Goal: Task Accomplishment & Management: Use online tool/utility

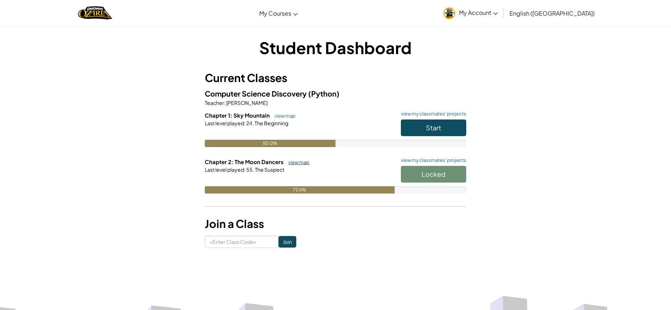
click at [290, 162] on link "view map" at bounding box center [297, 162] width 25 height 6
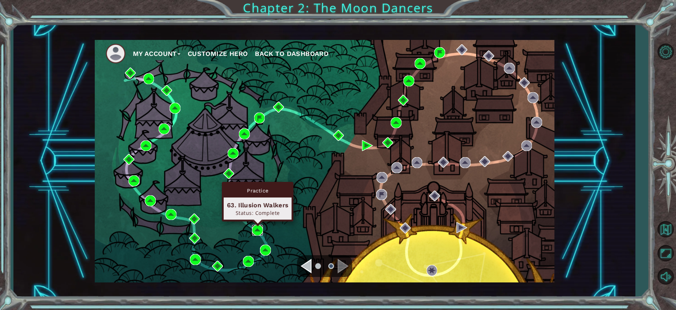
click at [257, 232] on img at bounding box center [257, 230] width 11 height 11
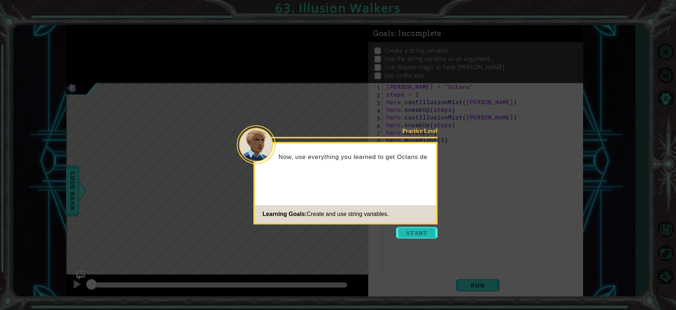
click at [398, 230] on button "Start" at bounding box center [416, 233] width 41 height 12
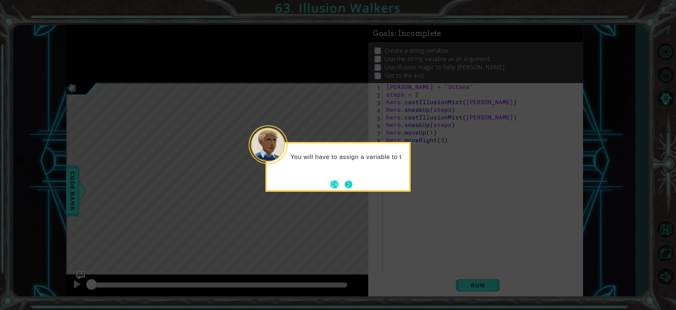
click at [352, 188] on button "Next" at bounding box center [348, 184] width 8 height 8
click at [349, 183] on button "Next" at bounding box center [348, 184] width 8 height 8
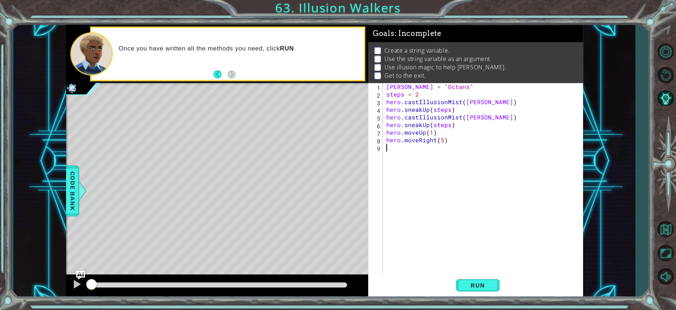
click at [338, 283] on div at bounding box center [219, 284] width 256 height 5
click at [470, 288] on span "Run" at bounding box center [477, 285] width 29 height 7
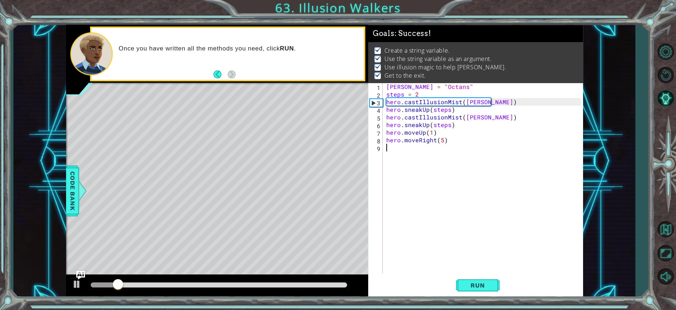
click at [343, 288] on div at bounding box center [219, 285] width 262 height 10
click at [334, 280] on div at bounding box center [219, 285] width 262 height 10
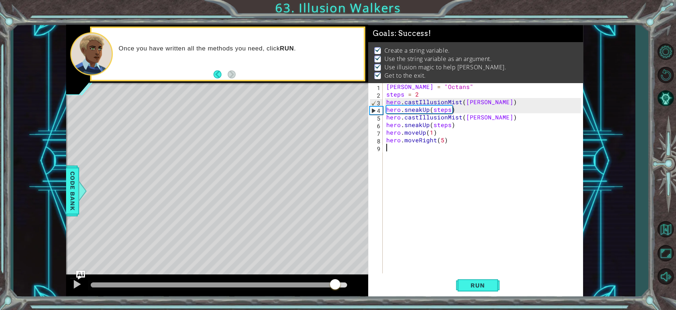
click at [335, 285] on div at bounding box center [219, 284] width 256 height 5
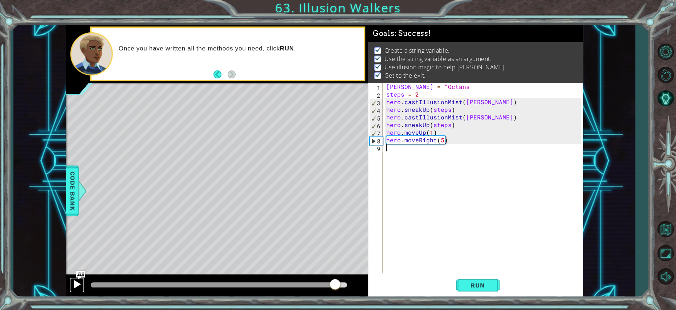
click at [73, 280] on div at bounding box center [76, 284] width 9 height 9
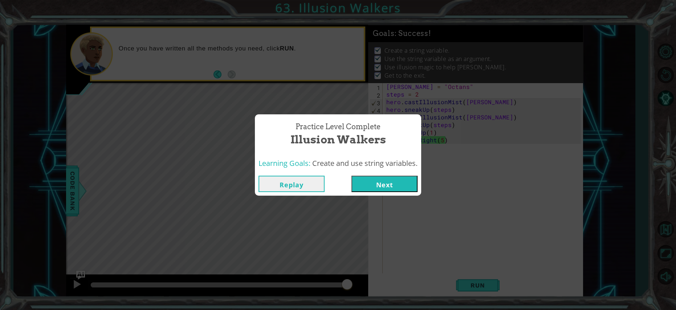
click at [369, 187] on button "Next" at bounding box center [384, 184] width 66 height 16
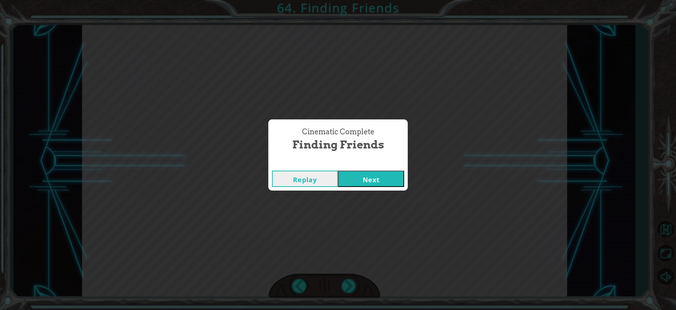
click at [369, 178] on button "Next" at bounding box center [371, 179] width 66 height 16
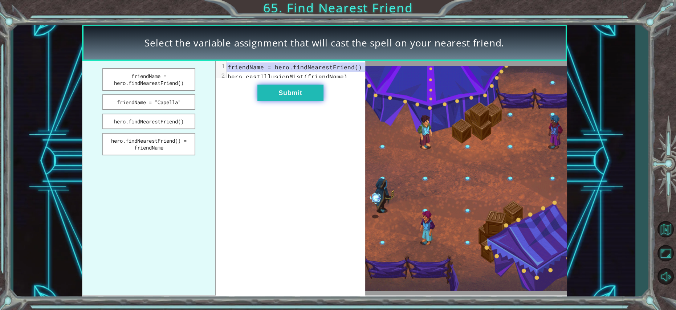
click at [288, 100] on button "Submit" at bounding box center [290, 93] width 66 height 16
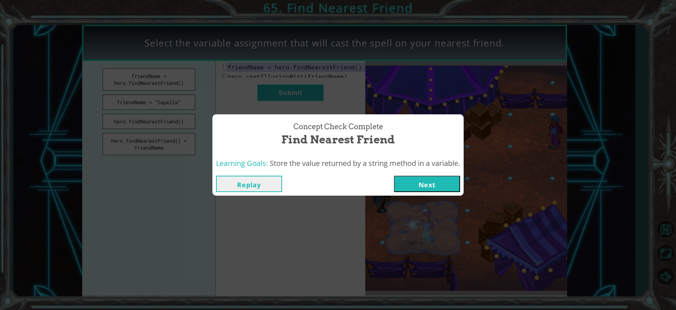
click at [409, 183] on button "Next" at bounding box center [427, 184] width 66 height 16
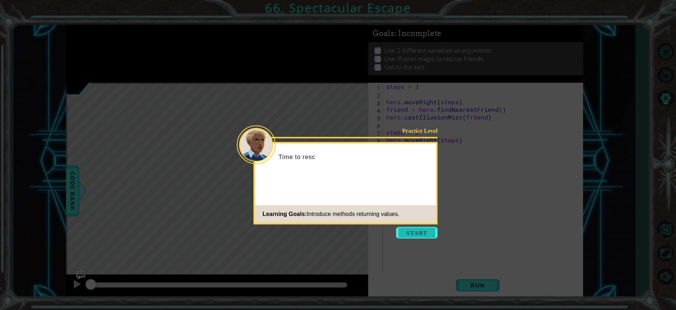
click at [419, 229] on button "Start" at bounding box center [416, 233] width 41 height 12
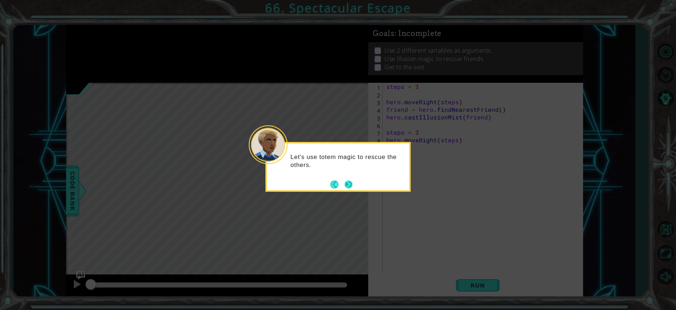
click at [345, 182] on button "Next" at bounding box center [348, 184] width 8 height 8
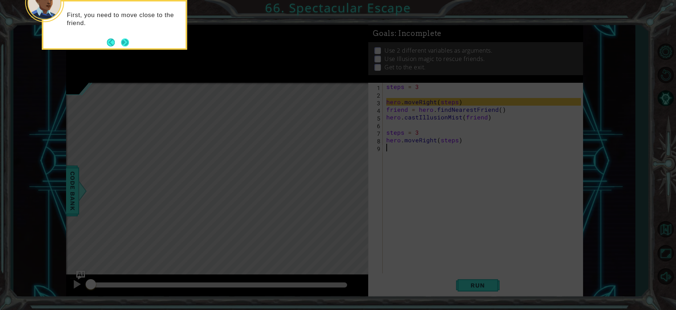
click at [121, 38] on button "Next" at bounding box center [125, 42] width 8 height 8
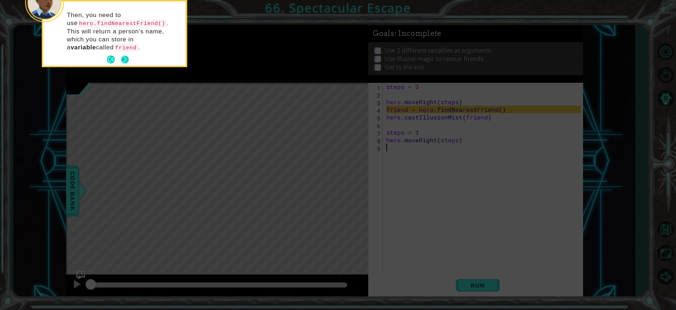
click at [122, 57] on button "Next" at bounding box center [125, 60] width 8 height 8
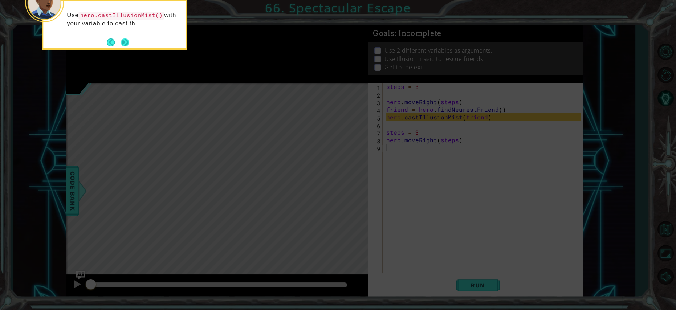
click at [129, 44] on button "Next" at bounding box center [125, 42] width 8 height 8
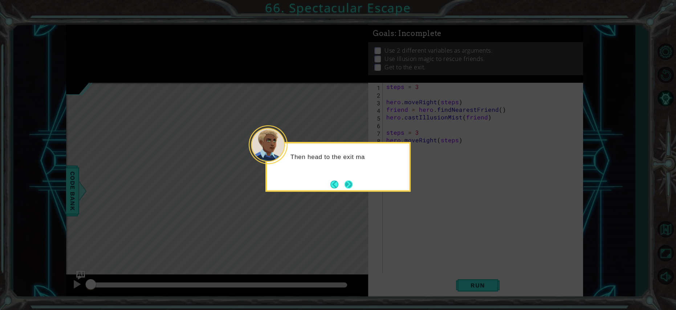
click at [351, 182] on button "Next" at bounding box center [348, 184] width 8 height 8
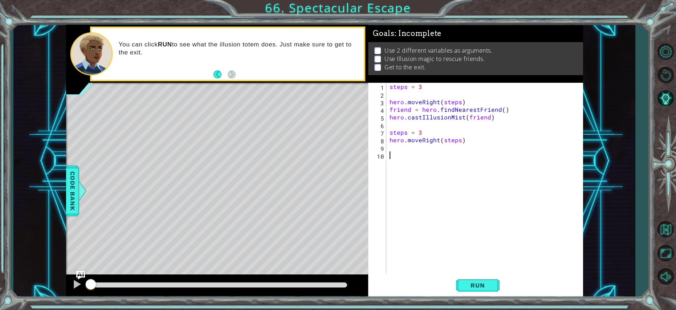
click at [339, 287] on div at bounding box center [219, 284] width 256 height 5
click at [493, 289] on button "Run" at bounding box center [478, 285] width 44 height 21
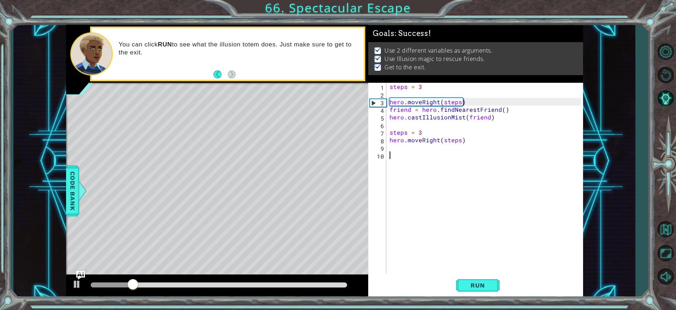
click at [324, 282] on div at bounding box center [219, 284] width 256 height 5
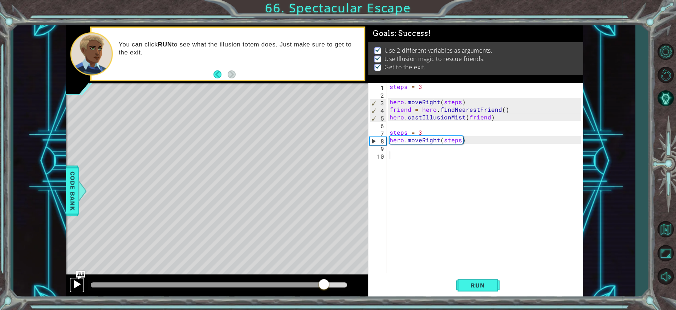
click at [80, 284] on div at bounding box center [76, 284] width 9 height 9
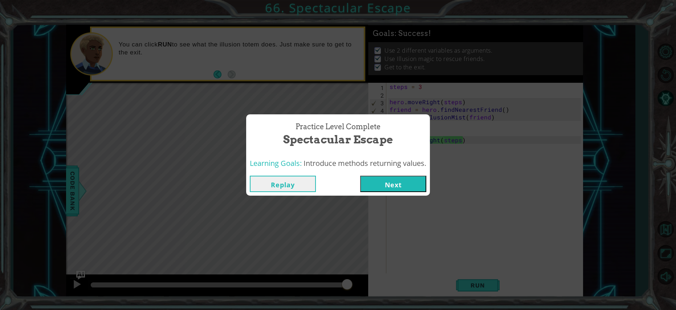
click at [414, 191] on button "Next" at bounding box center [393, 184] width 66 height 16
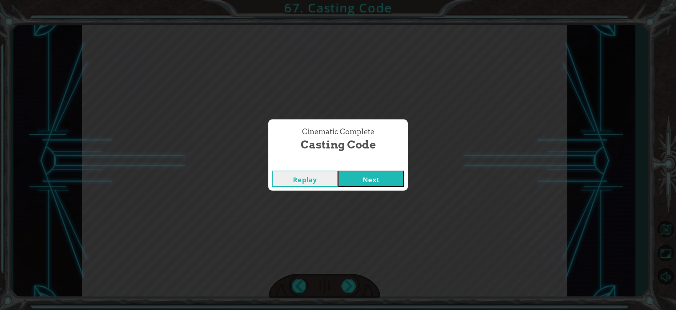
click at [381, 177] on button "Next" at bounding box center [371, 179] width 66 height 16
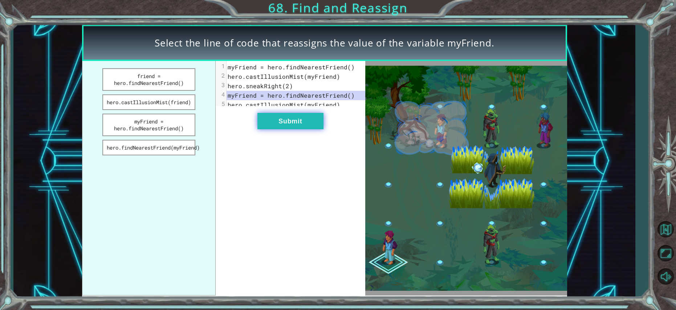
click at [301, 127] on button "Submit" at bounding box center [290, 121] width 66 height 16
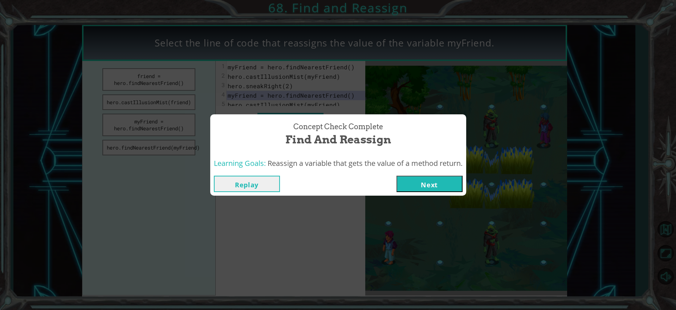
click at [412, 183] on button "Next" at bounding box center [429, 184] width 66 height 16
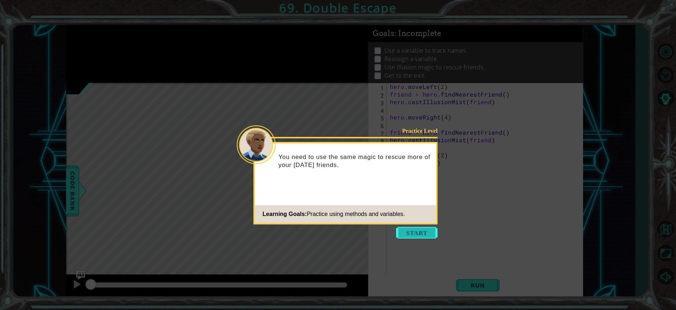
click at [433, 237] on button "Start" at bounding box center [416, 233] width 41 height 12
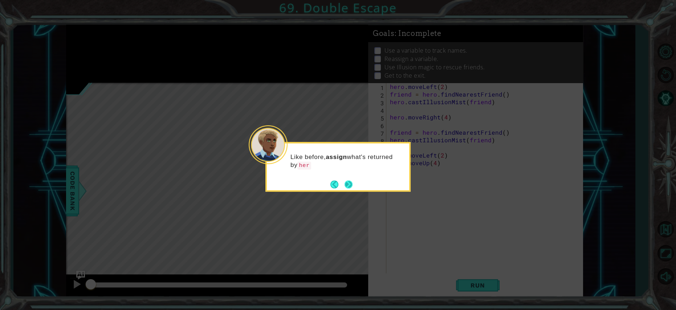
click at [351, 185] on button "Next" at bounding box center [348, 184] width 8 height 8
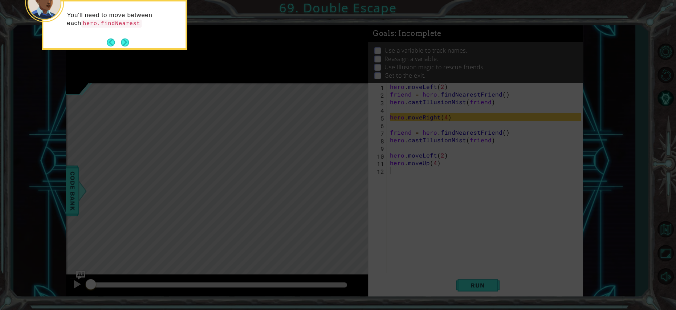
click at [125, 36] on div "You'll need to move between each hero.findNearest" at bounding box center [114, 22] width 142 height 37
click at [125, 40] on button "Next" at bounding box center [125, 43] width 9 height 9
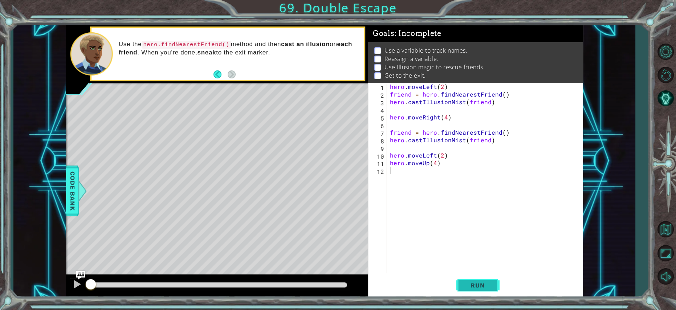
click at [460, 285] on button "Run" at bounding box center [478, 285] width 44 height 21
